Goal: Task Accomplishment & Management: Manage account settings

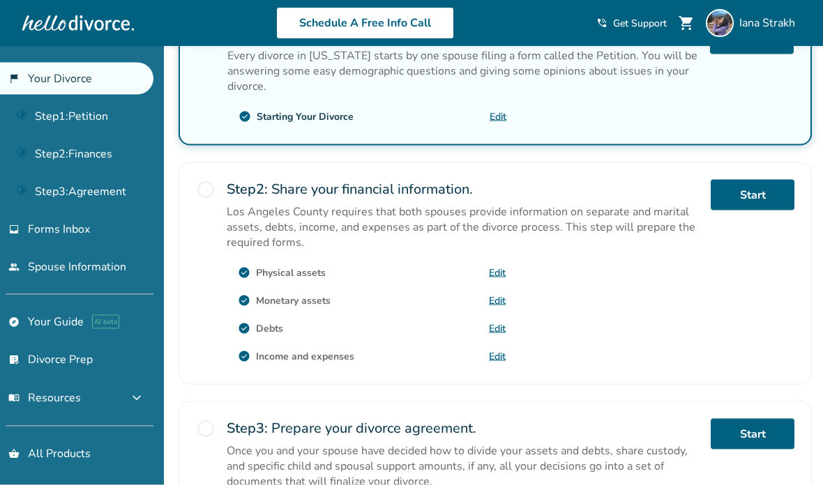
scroll to position [305, 0]
click at [496, 307] on link "Edit" at bounding box center [497, 300] width 17 height 13
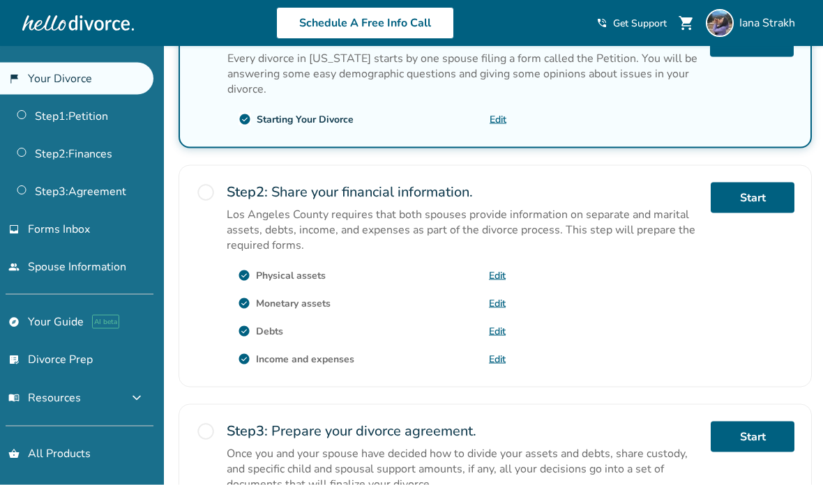
scroll to position [303, 0]
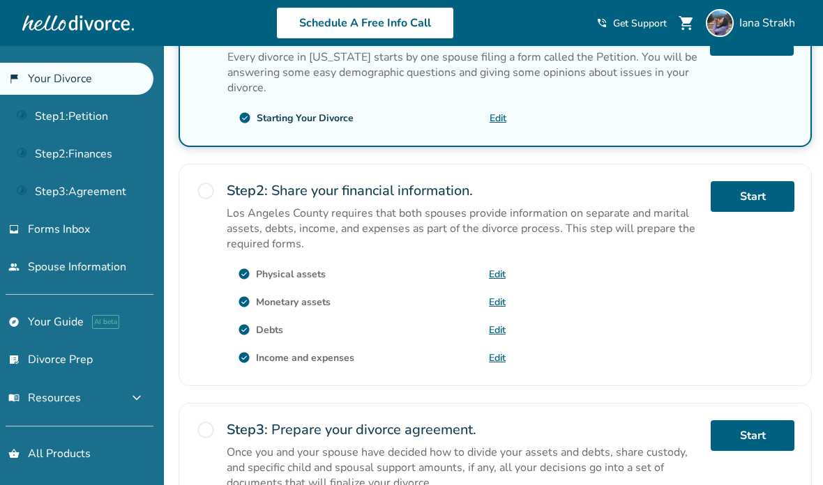
click at [499, 309] on link "Edit" at bounding box center [497, 302] width 17 height 13
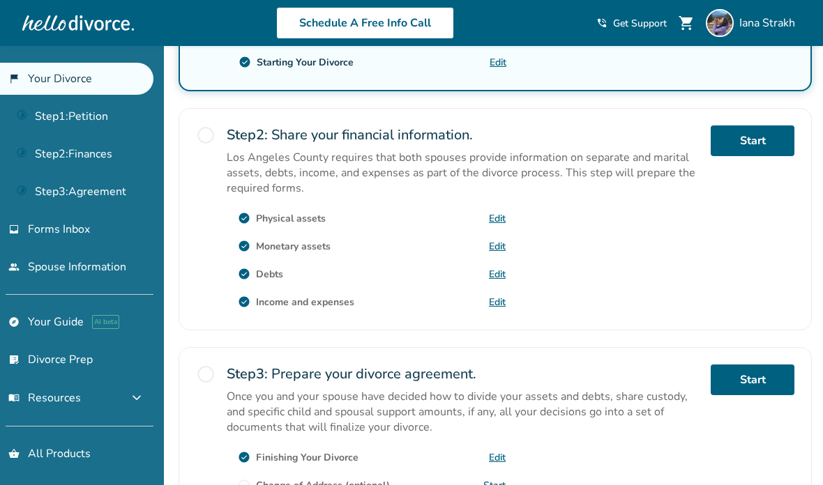
click at [496, 281] on link "Edit" at bounding box center [497, 274] width 17 height 13
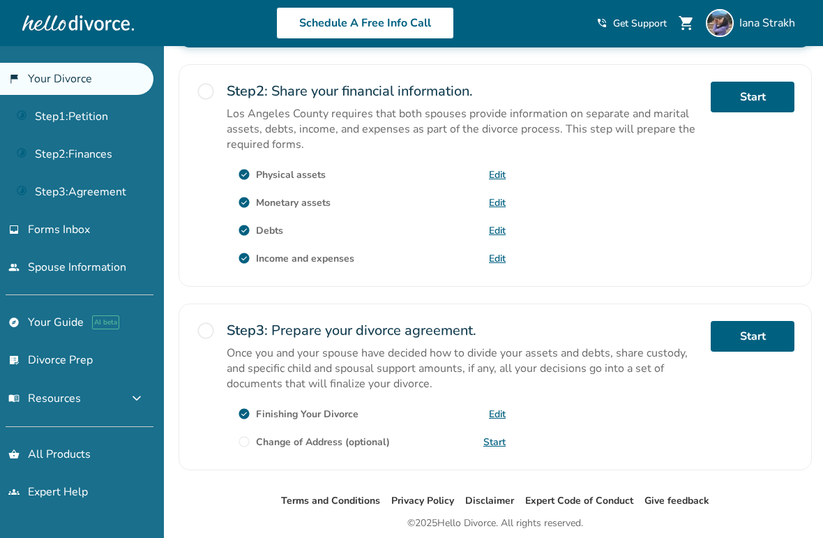
scroll to position [386, 0]
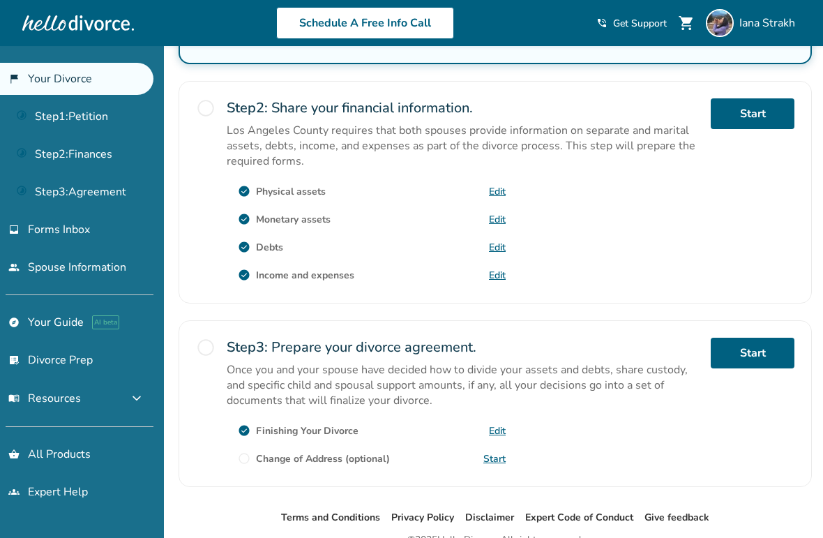
click at [497, 282] on link "Edit" at bounding box center [497, 275] width 17 height 13
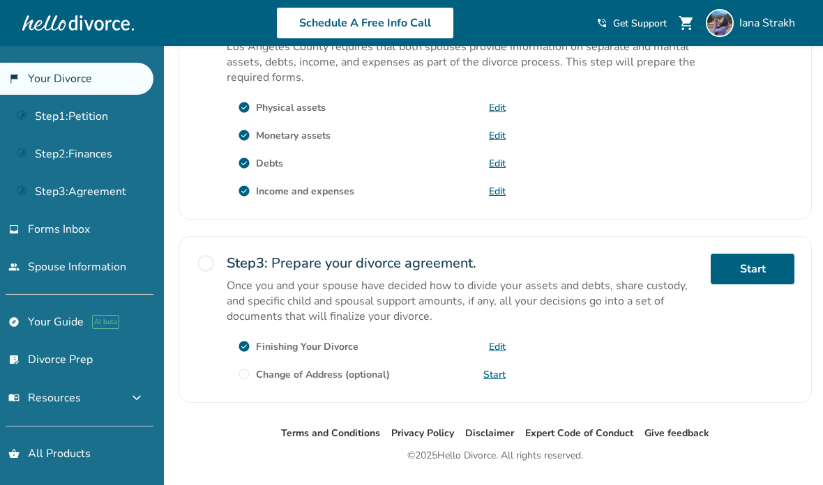
scroll to position [468, 0]
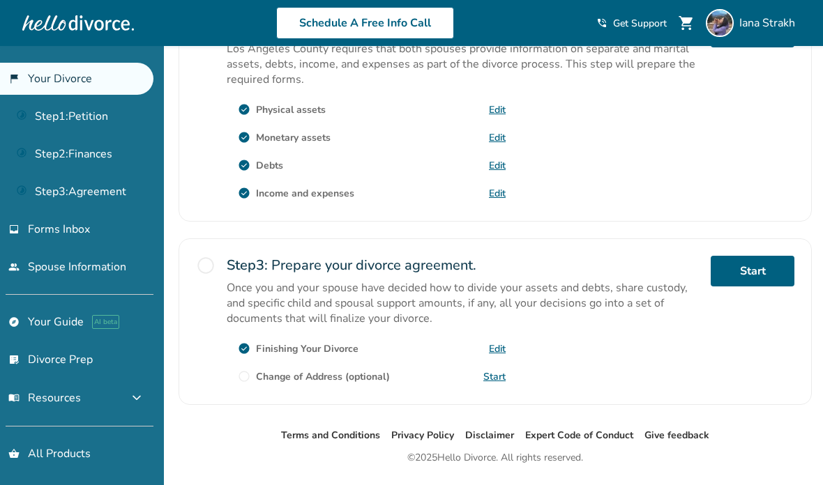
click at [494, 200] on link "Edit" at bounding box center [497, 193] width 17 height 13
